Goal: Find specific page/section: Find specific page/section

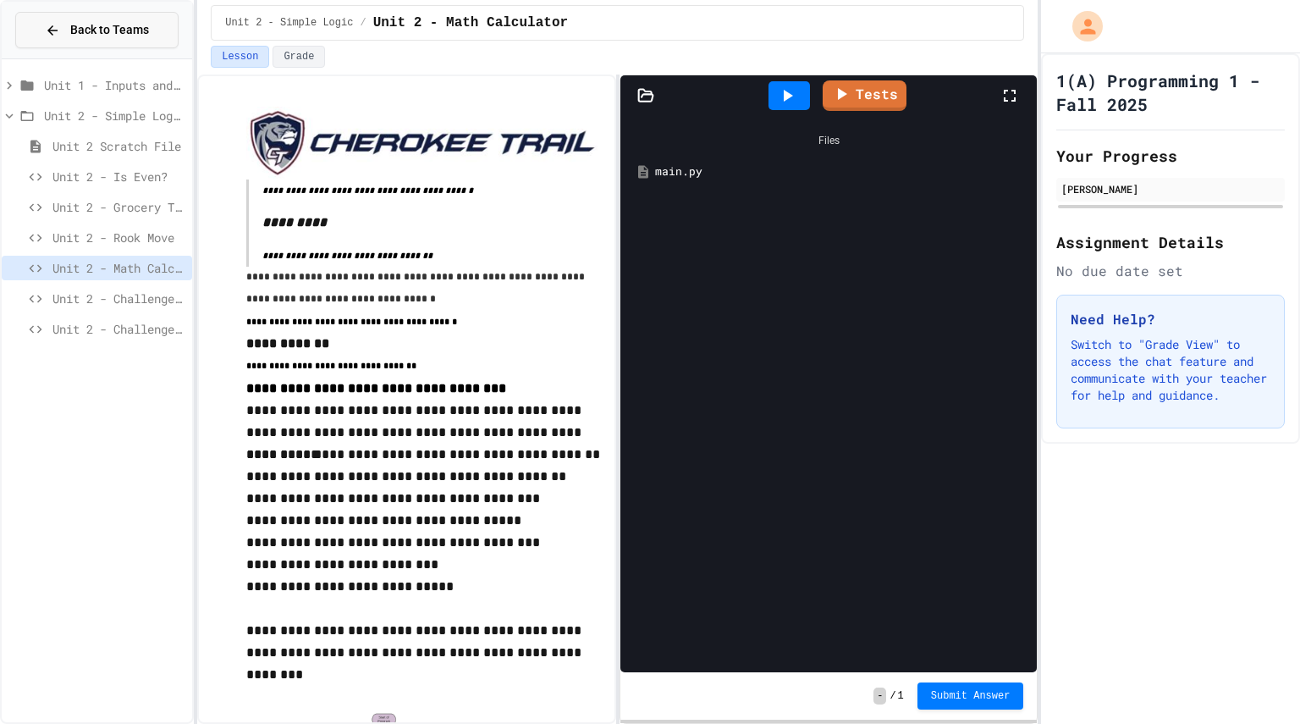
click at [58, 27] on icon at bounding box center [52, 30] width 15 height 15
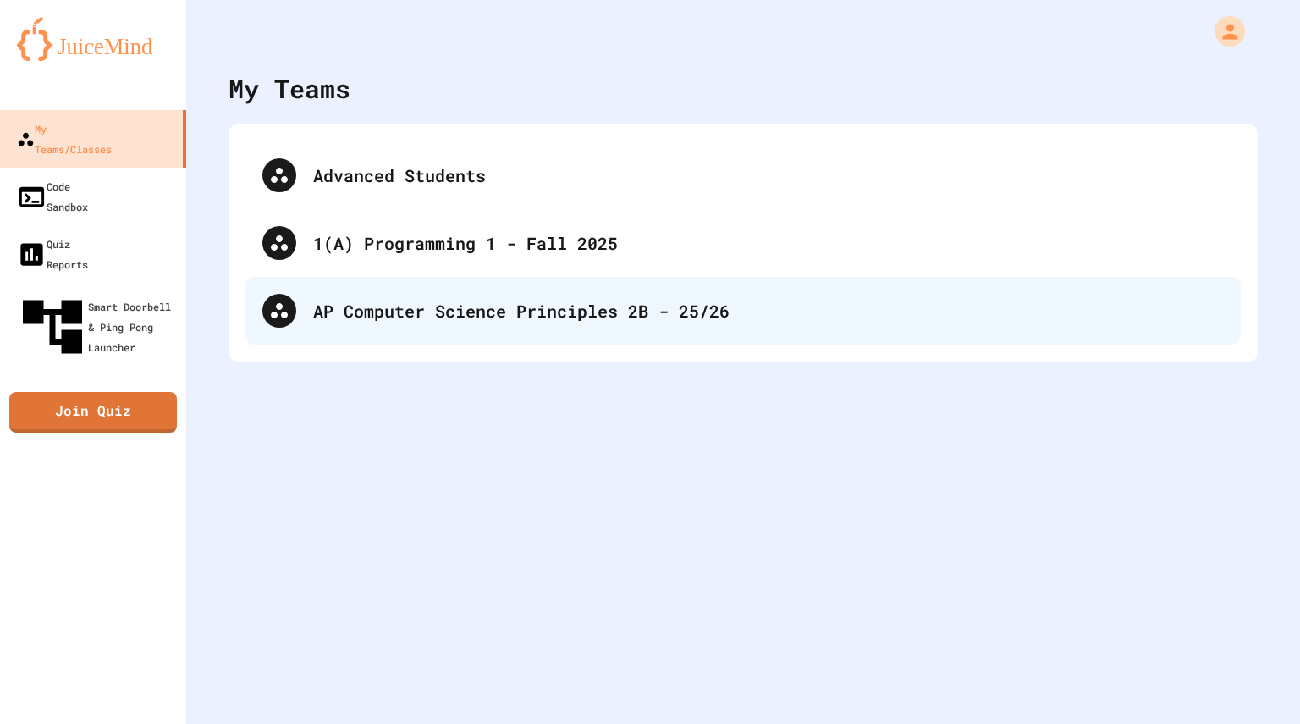
click at [443, 318] on div "AP Computer Science Principles 2B - 25/26" at bounding box center [768, 310] width 911 height 25
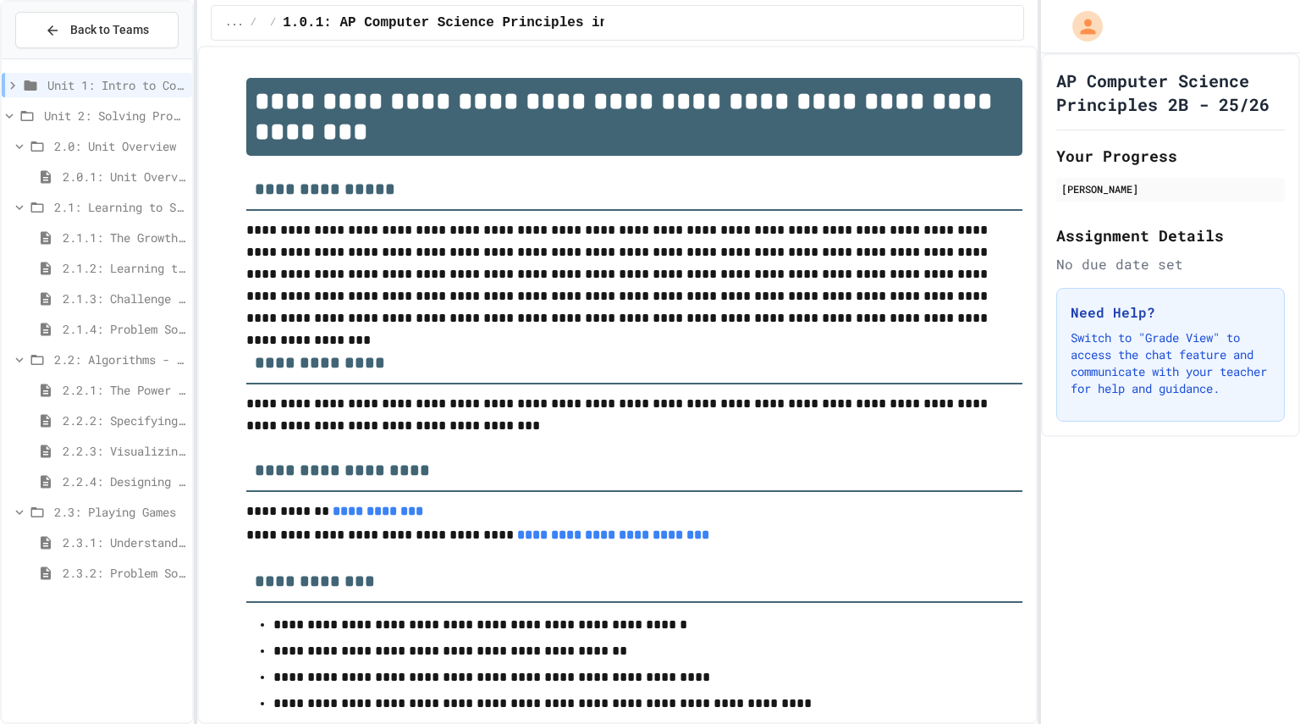
click at [118, 573] on span "2.3.2: Problem Solving Reflection" at bounding box center [124, 573] width 123 height 18
